Goal: Communication & Community: Ask a question

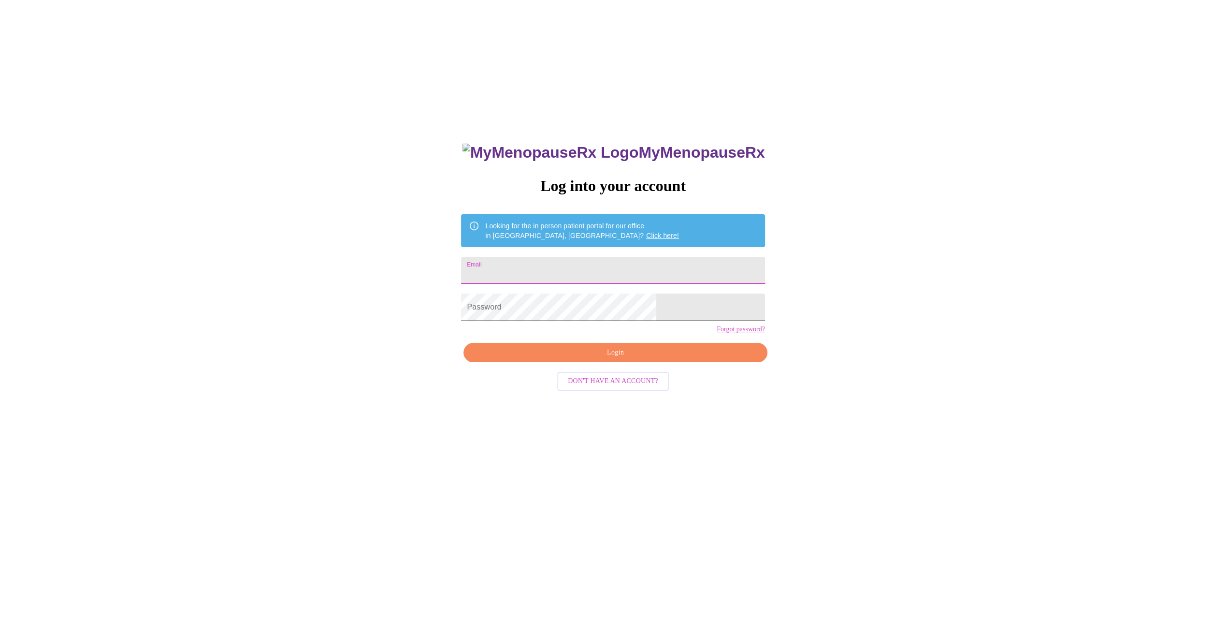
click at [573, 261] on input "Email" at bounding box center [613, 270] width 304 height 27
type input "M"
click at [586, 270] on input "melissafiga@hotmil,com" at bounding box center [613, 270] width 304 height 27
click at [598, 271] on input "[EMAIL_ADDRESS],com" at bounding box center [613, 270] width 304 height 27
type input "[EMAIL_ADDRESS][DOMAIN_NAME]"
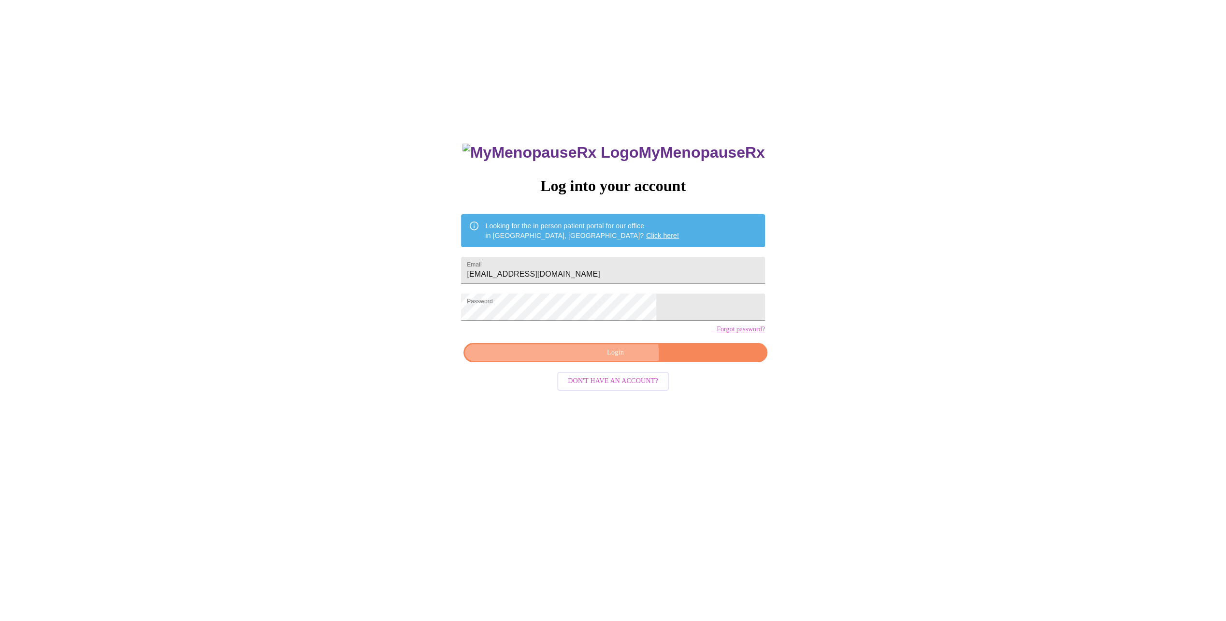
click at [596, 359] on span "Login" at bounding box center [615, 353] width 281 height 12
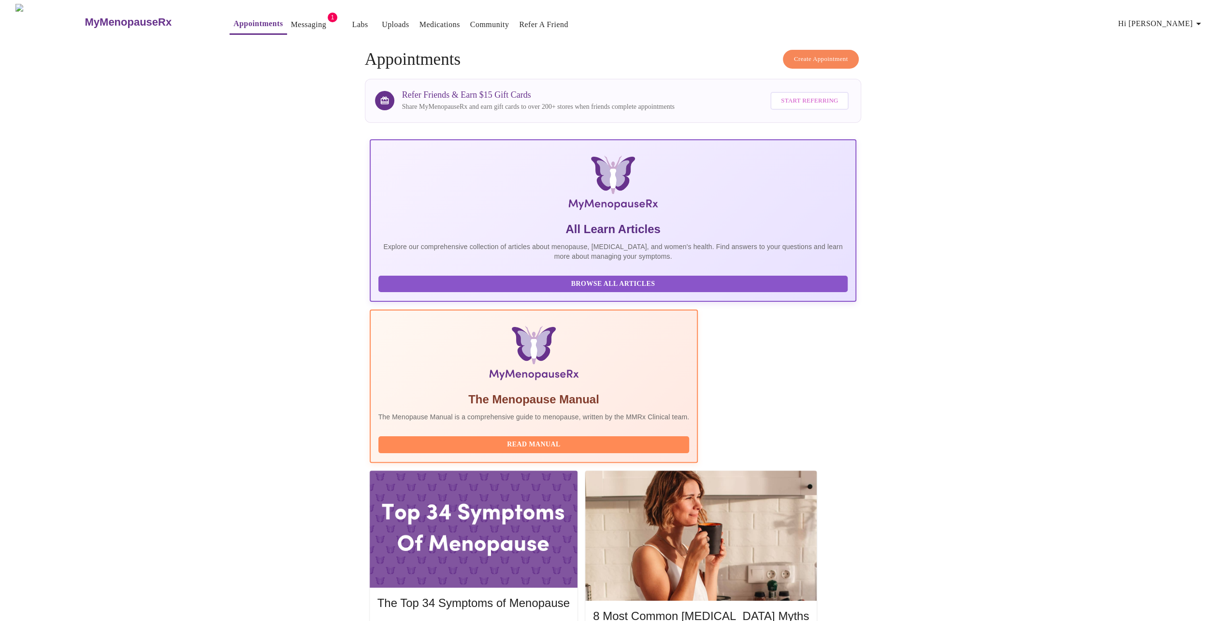
scroll to position [16, 0]
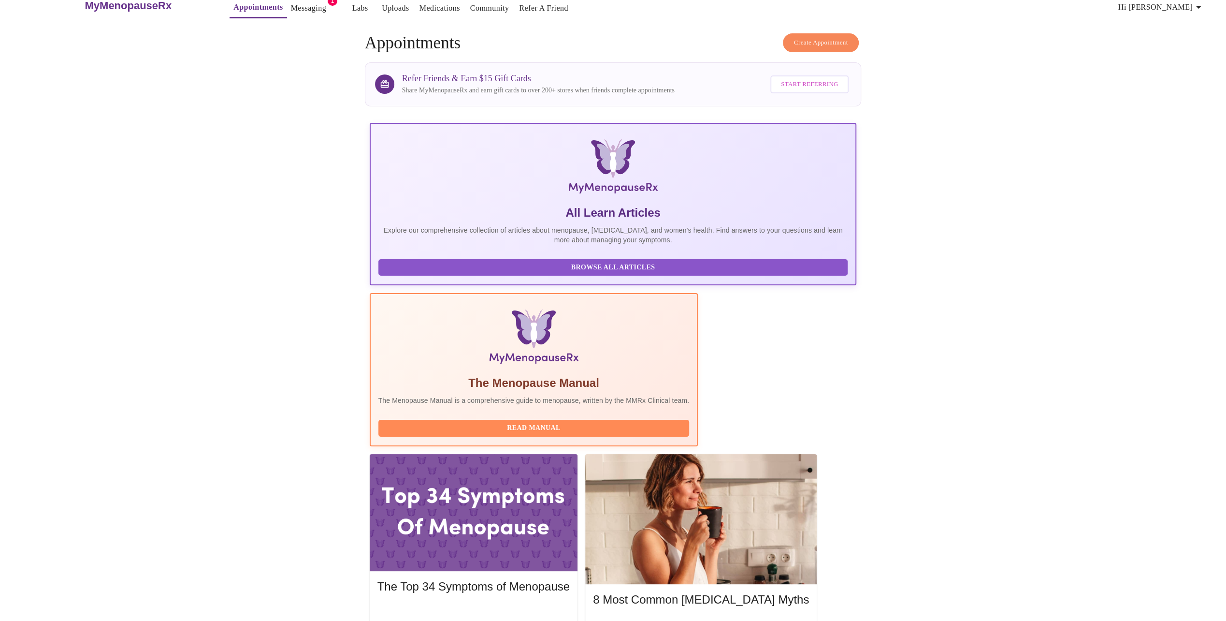
click at [291, 4] on link "Messaging" at bounding box center [308, 8] width 35 height 14
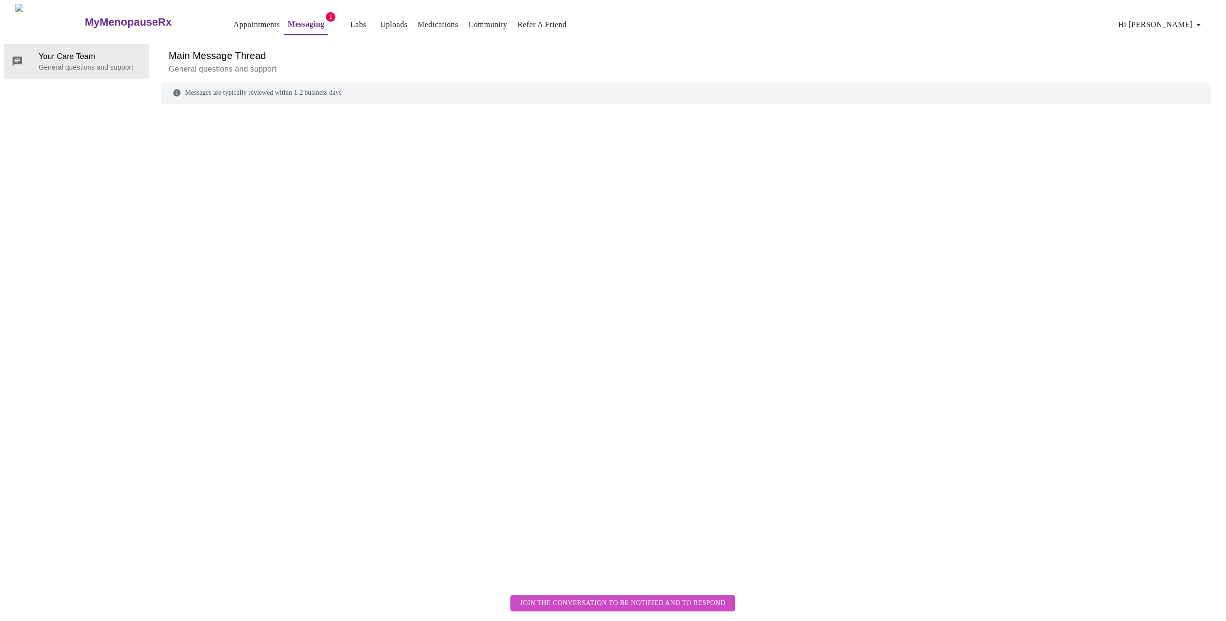
scroll to position [36, 0]
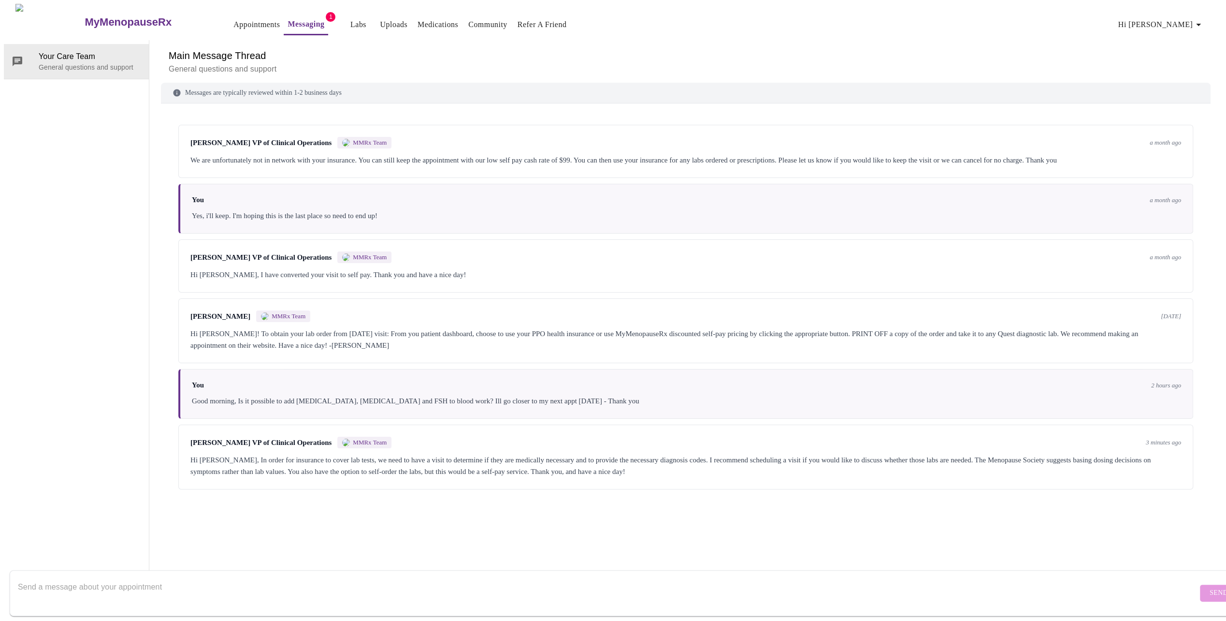
click at [29, 578] on textarea "Send a message about your appointment" at bounding box center [608, 592] width 1180 height 31
type textarea "She did order labs, I have the order, was wondering if she could add to them"
click at [1210, 587] on span "Send" at bounding box center [1219, 593] width 18 height 12
